Goal: Transaction & Acquisition: Download file/media

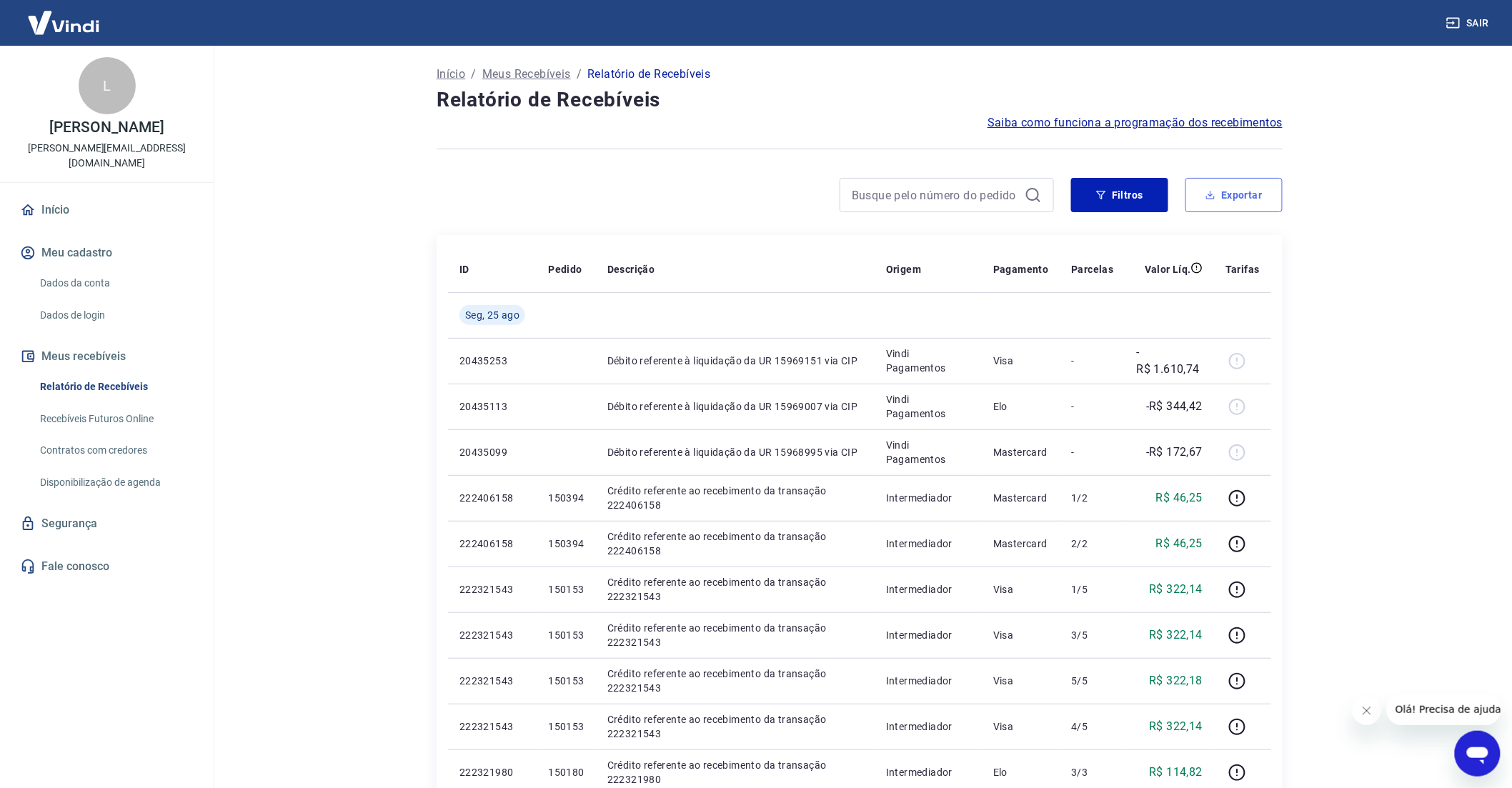
click at [1231, 187] on button "Exportar" at bounding box center [1233, 195] width 97 height 35
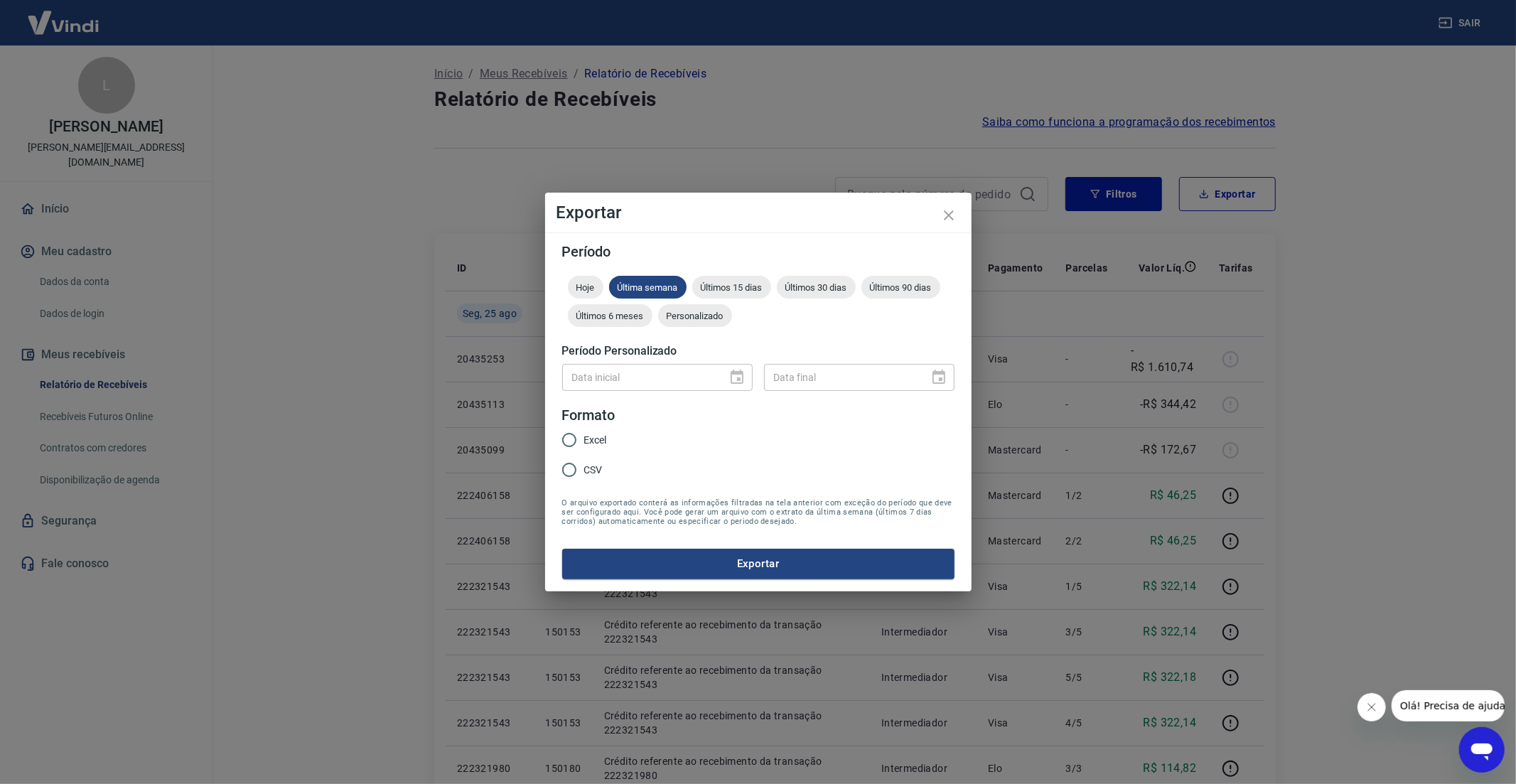
click at [571, 467] on input "CSV" at bounding box center [569, 470] width 30 height 30
radio input "true"
click at [750, 288] on span "Últimos 15 dias" at bounding box center [731, 288] width 79 height 11
click at [754, 554] on button "Exportar" at bounding box center [758, 564] width 392 height 30
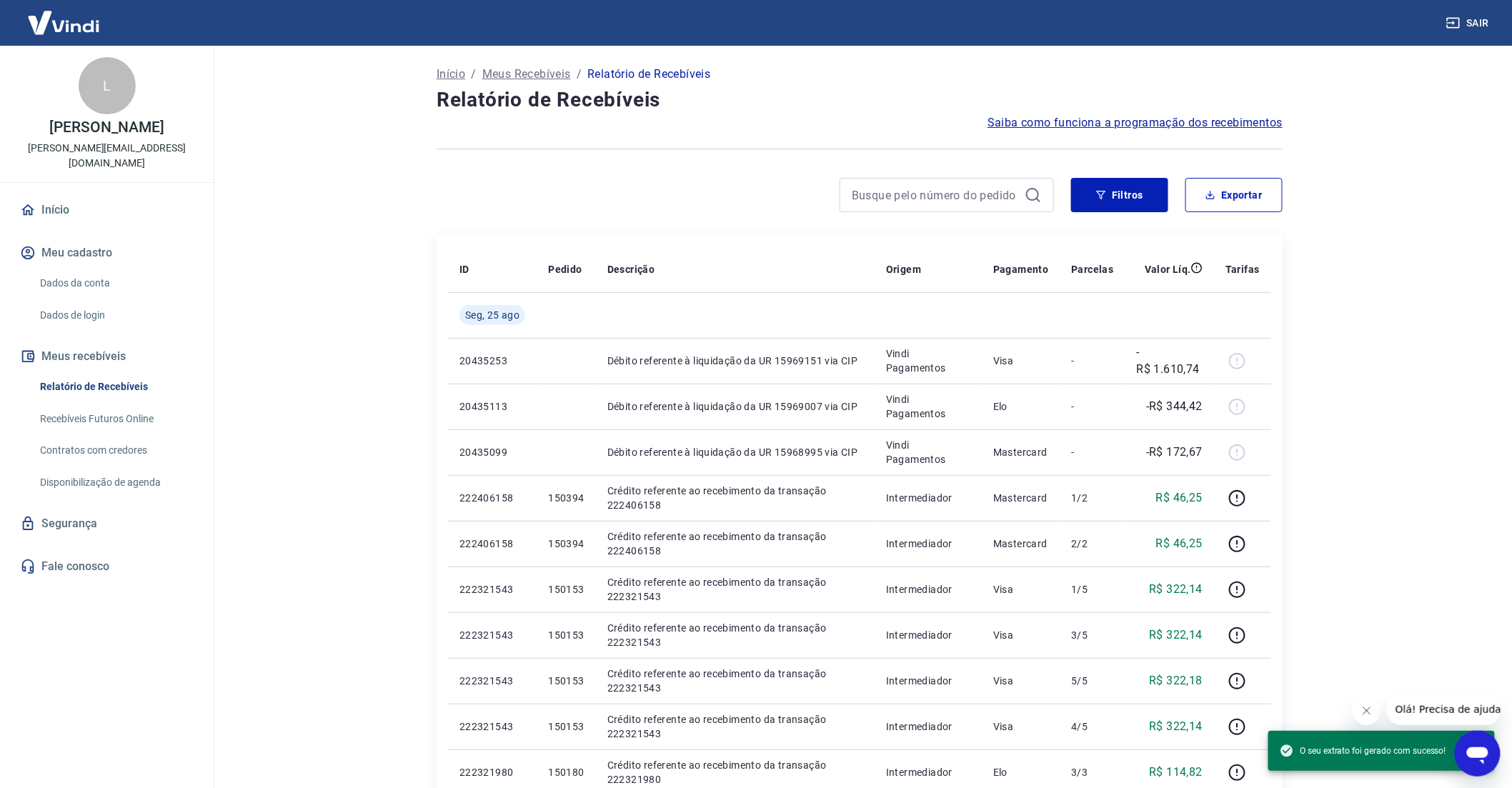
click at [1365, 708] on icon "Fechar mensagem da empresa" at bounding box center [1366, 710] width 12 height 12
